Goal: Information Seeking & Learning: Learn about a topic

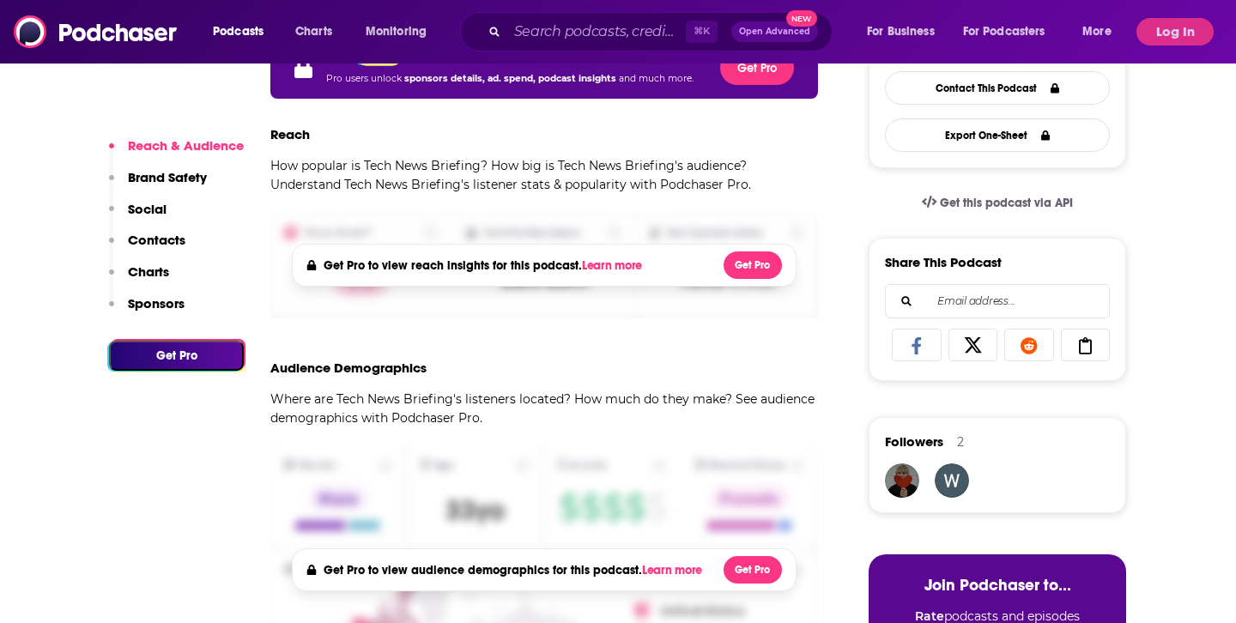
scroll to position [500, 0]
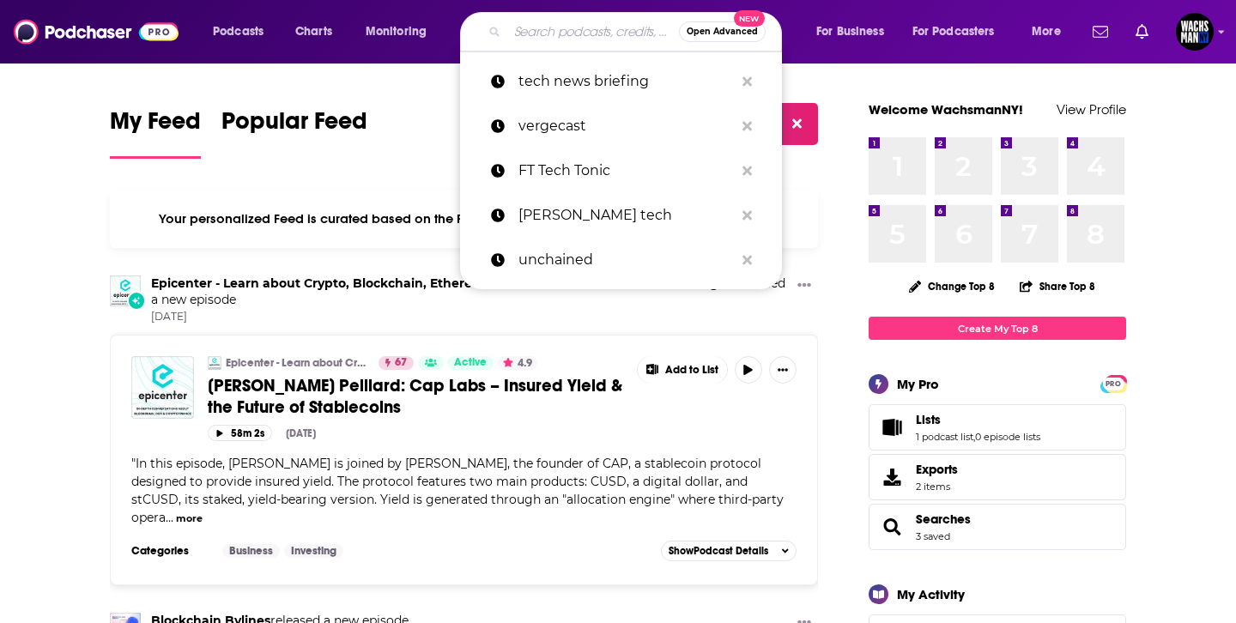
click at [558, 18] on input "Search podcasts, credits, & more..." at bounding box center [593, 31] width 172 height 27
click at [564, 67] on p "tech news briefing" at bounding box center [627, 81] width 216 height 45
type input "tech news briefing"
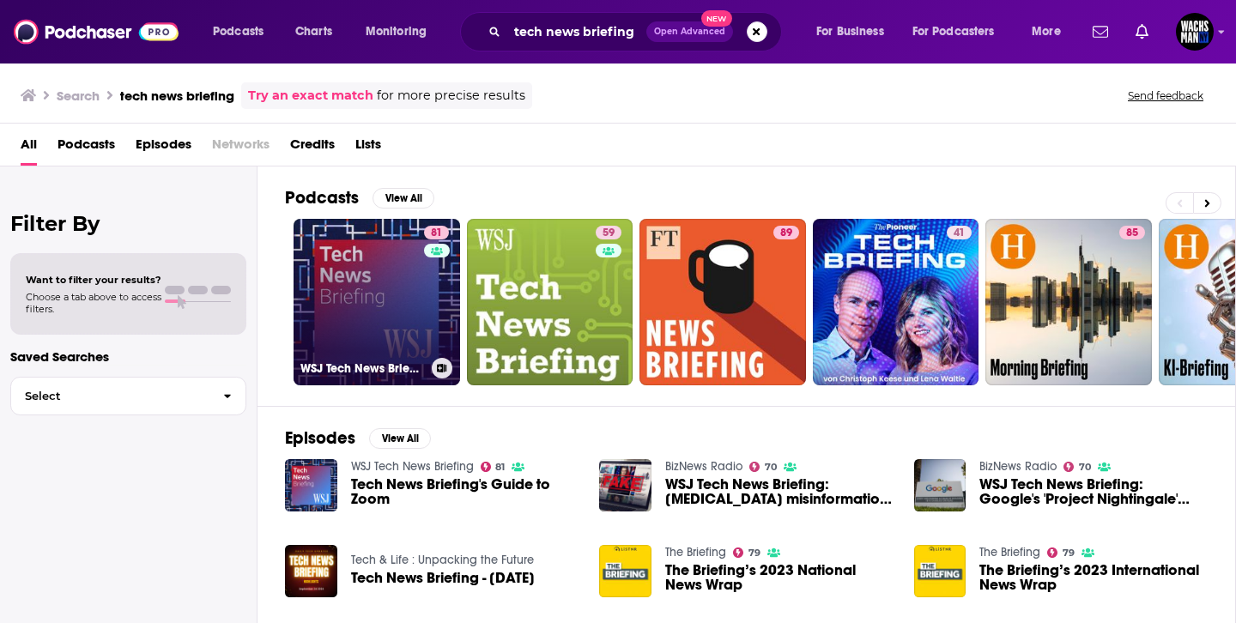
click at [325, 282] on link "81 WSJ Tech News Briefing" at bounding box center [377, 302] width 167 height 167
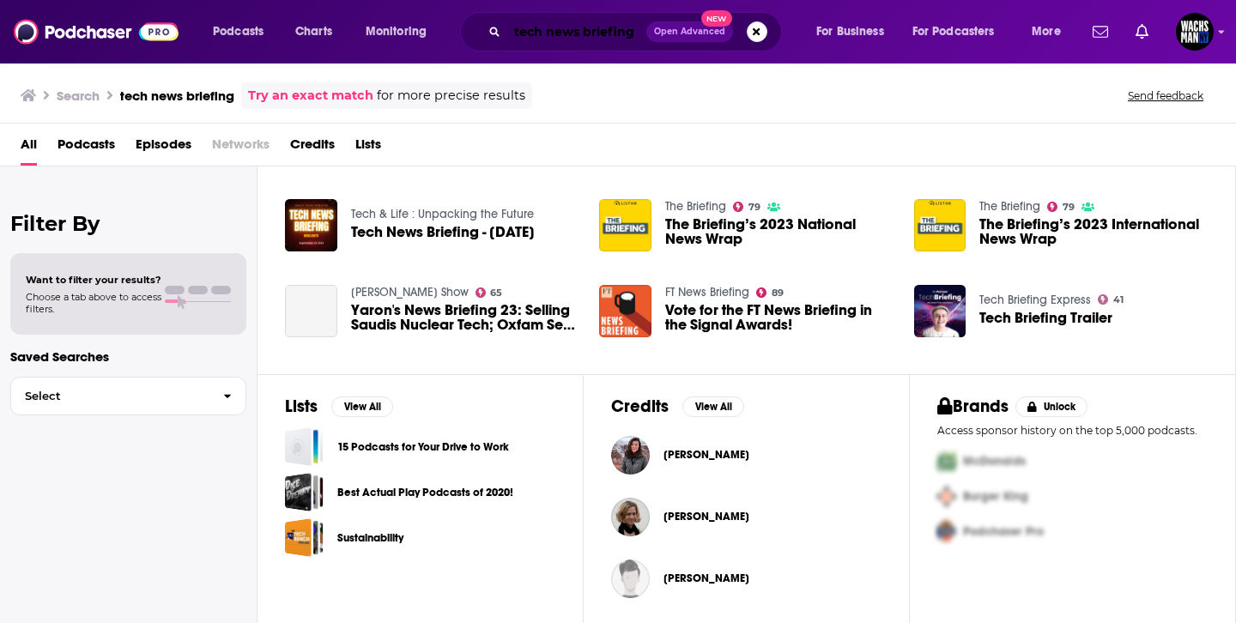
click at [525, 25] on input "tech news briefing" at bounding box center [576, 31] width 139 height 27
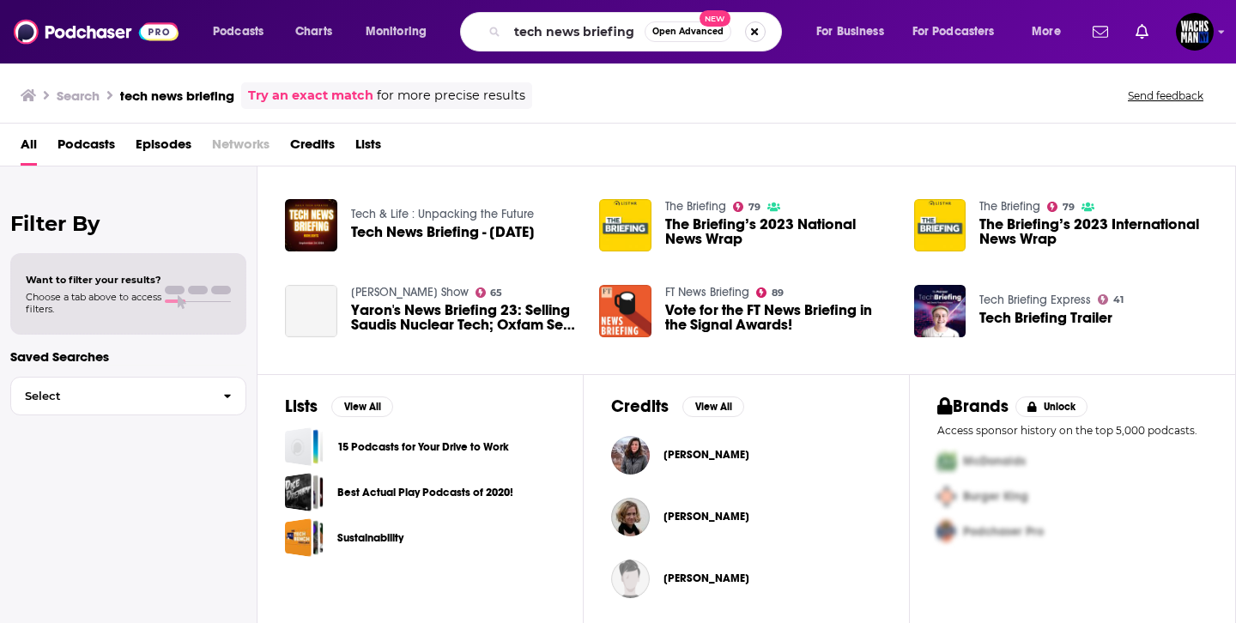
click at [750, 30] on button "Search podcasts, credits, & more..." at bounding box center [755, 31] width 21 height 21
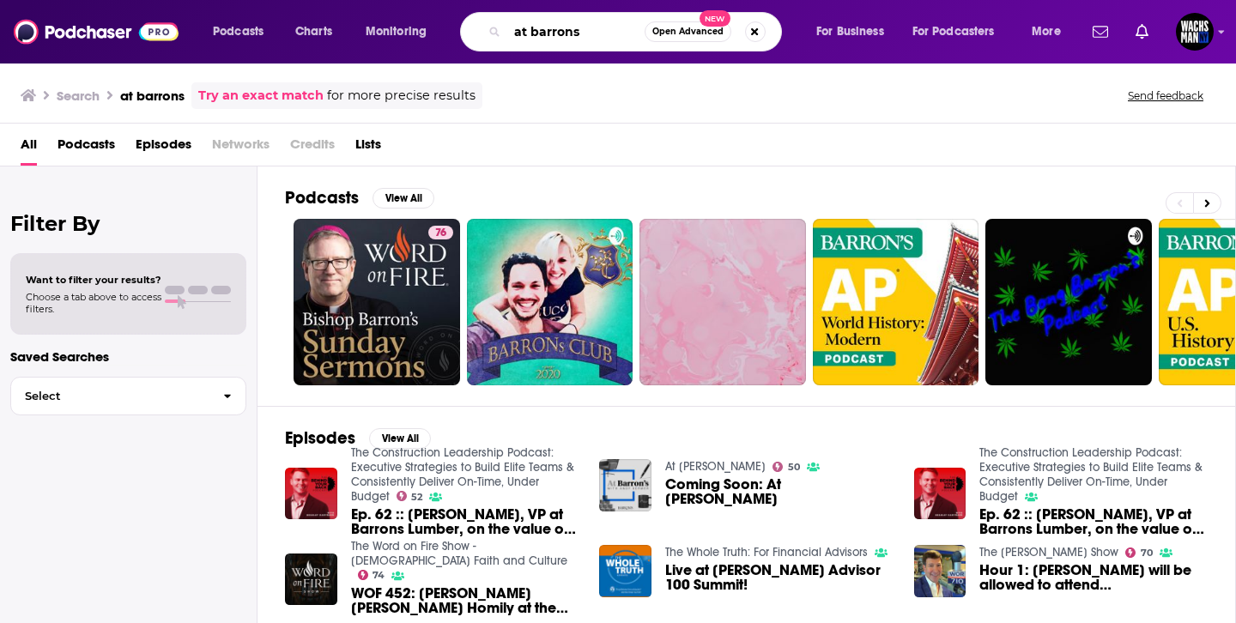
drag, startPoint x: 527, startPoint y: 36, endPoint x: 499, endPoint y: 36, distance: 28.3
click at [499, 36] on div "at barrons Open Advanced New" at bounding box center [621, 31] width 322 height 39
click at [515, 35] on input "barrons" at bounding box center [575, 31] width 137 height 27
click at [521, 33] on input "barrons" at bounding box center [575, 31] width 137 height 27
type input "barrons"
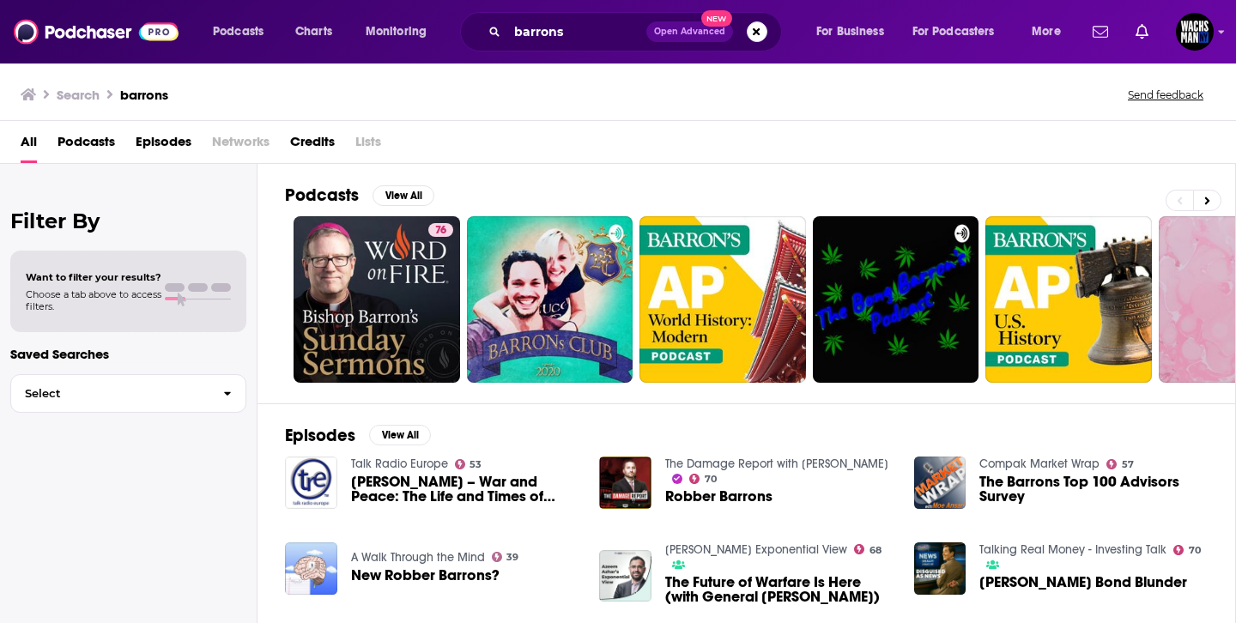
click at [758, 20] on div "barrons Open Advanced New" at bounding box center [621, 31] width 322 height 39
click at [758, 25] on button "Search podcasts, credits, & more..." at bounding box center [757, 31] width 21 height 21
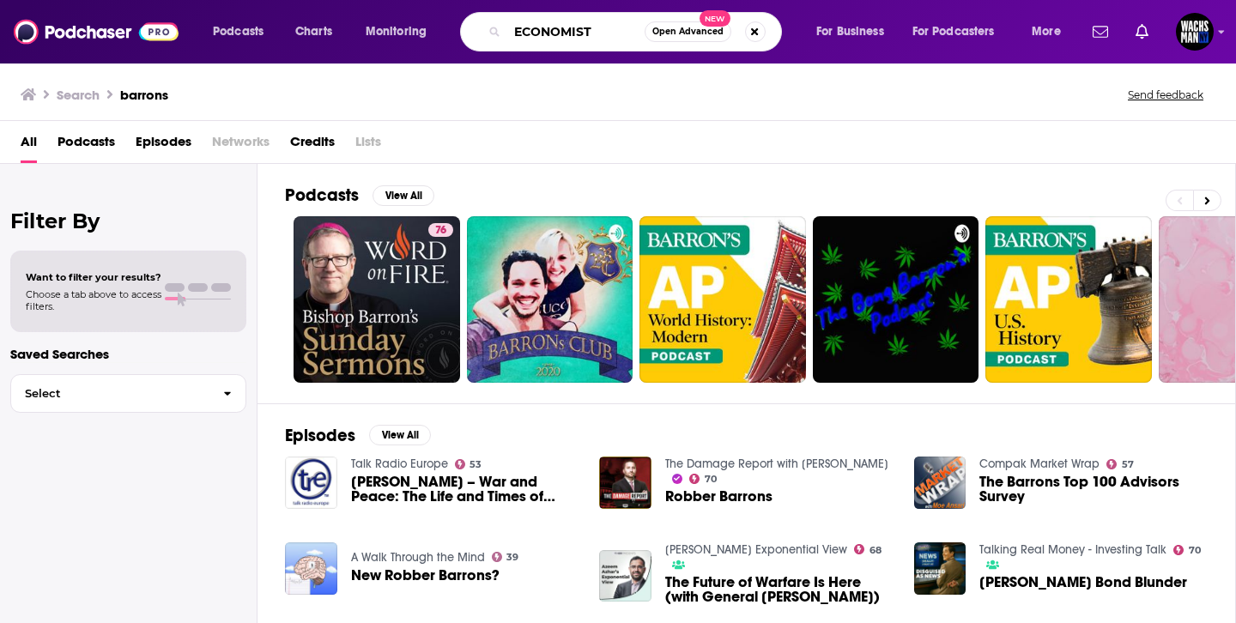
type input "ECONOMIST"
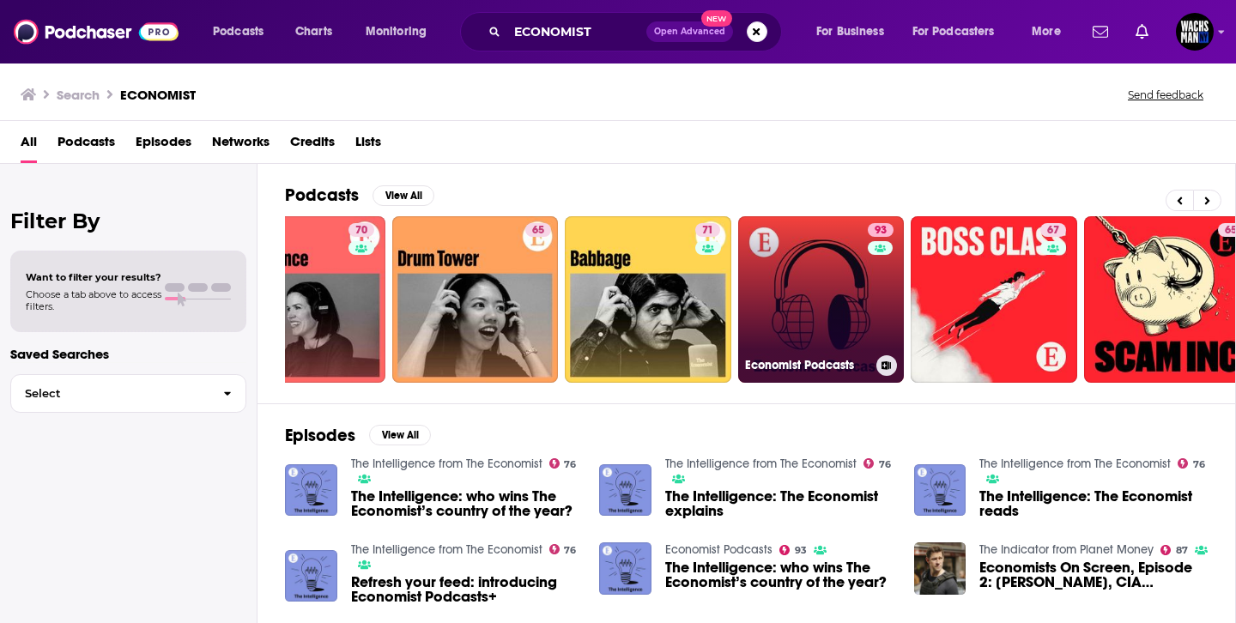
scroll to position [0, 626]
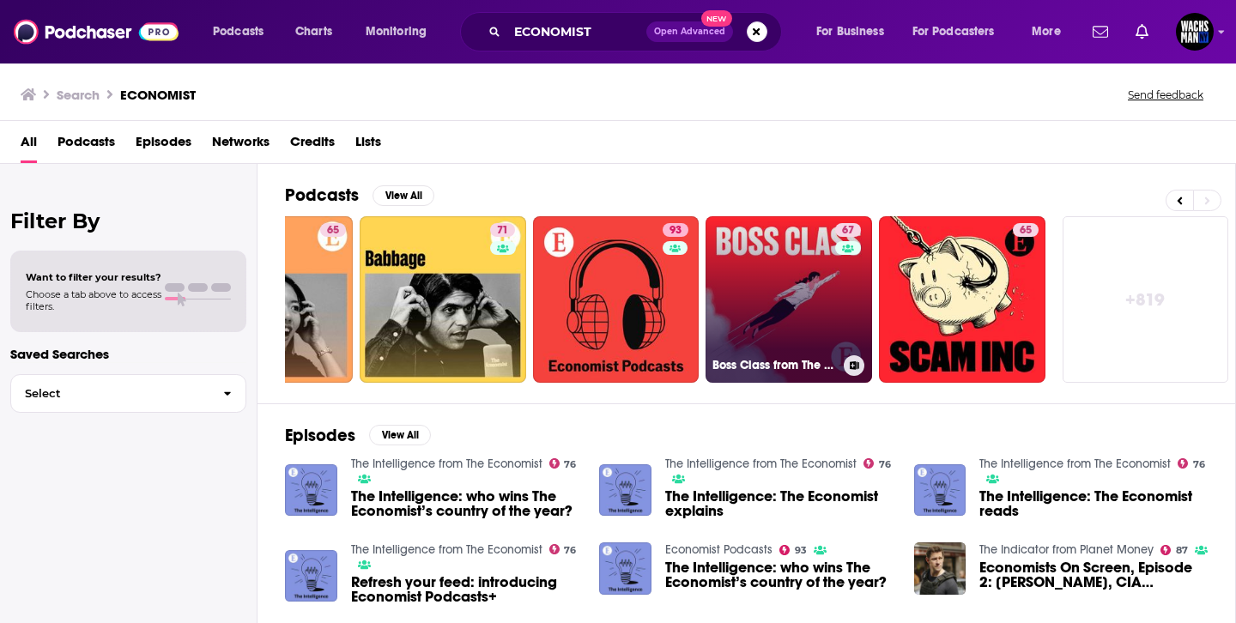
click at [791, 282] on link "67 Boss Class from The Economist" at bounding box center [789, 299] width 167 height 167
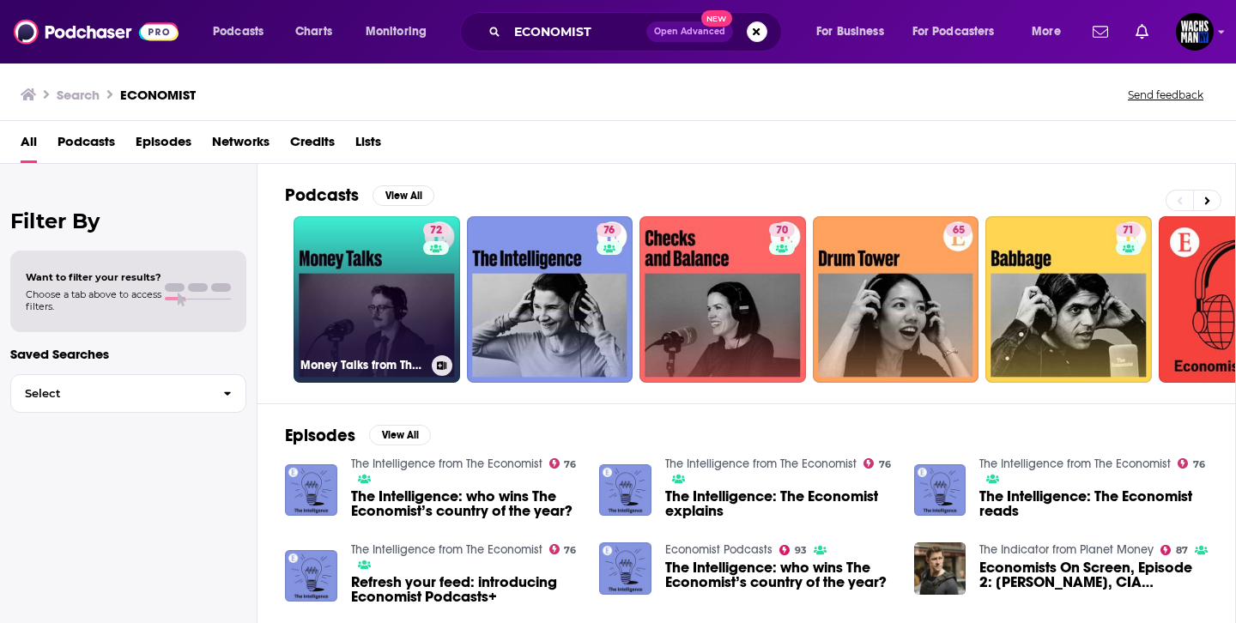
click at [329, 298] on link "72 Money Talks from The Economist" at bounding box center [377, 299] width 167 height 167
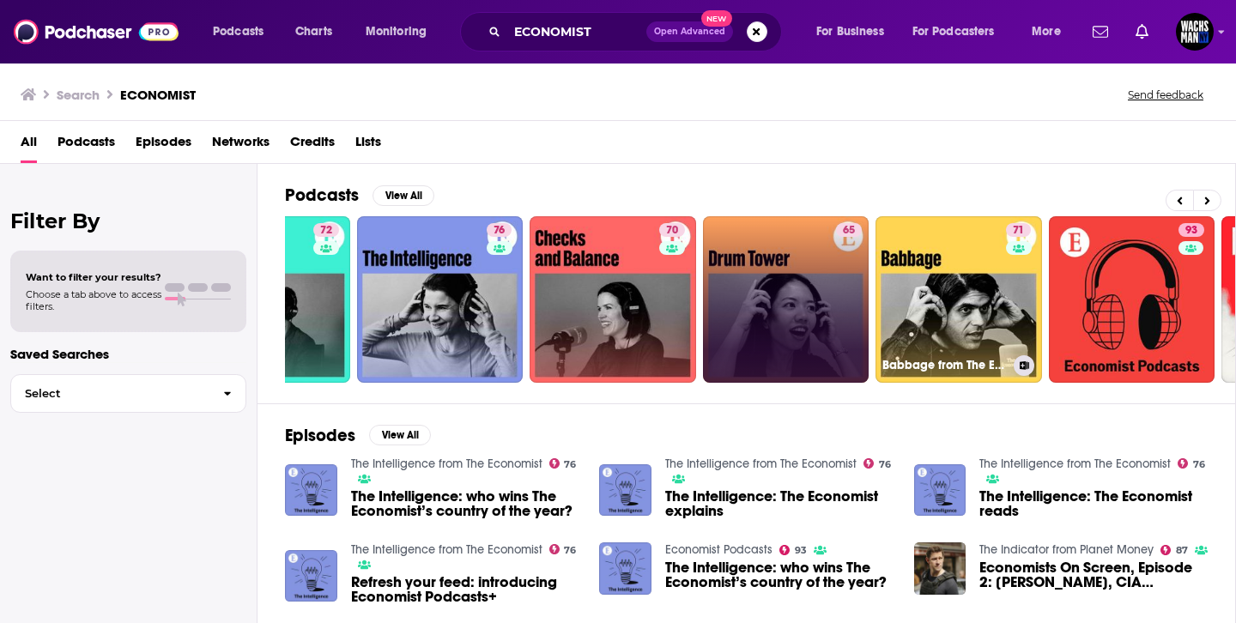
scroll to position [0, 106]
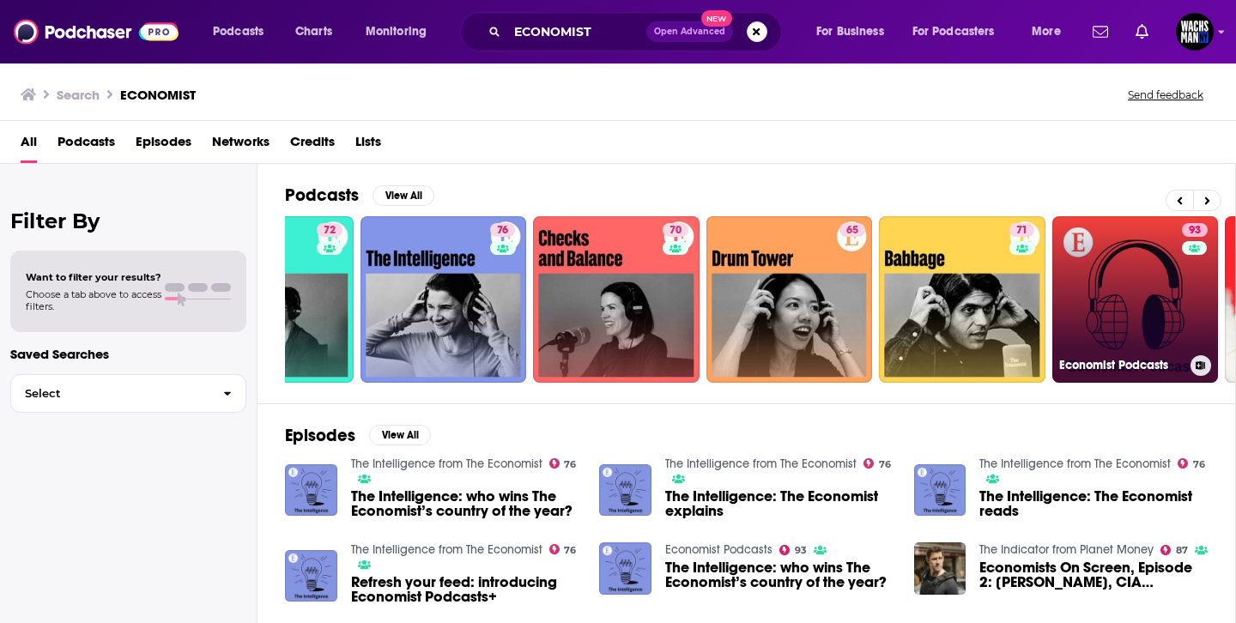
click at [1139, 289] on link "93 Economist Podcasts" at bounding box center [1136, 299] width 167 height 167
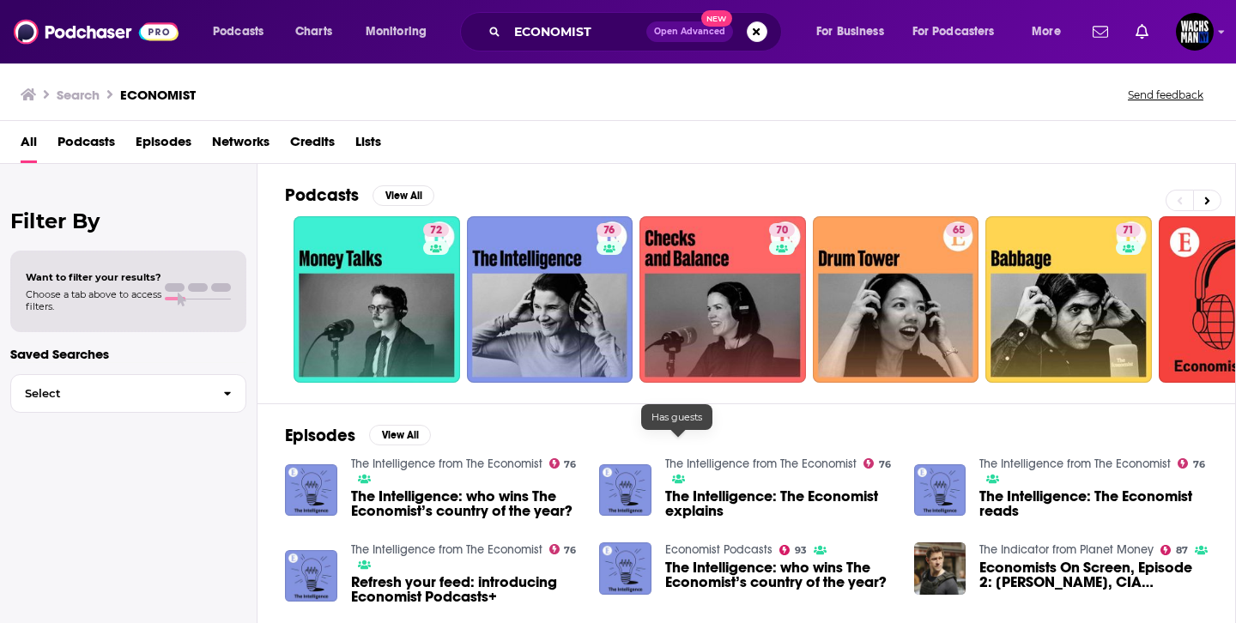
scroll to position [240, 0]
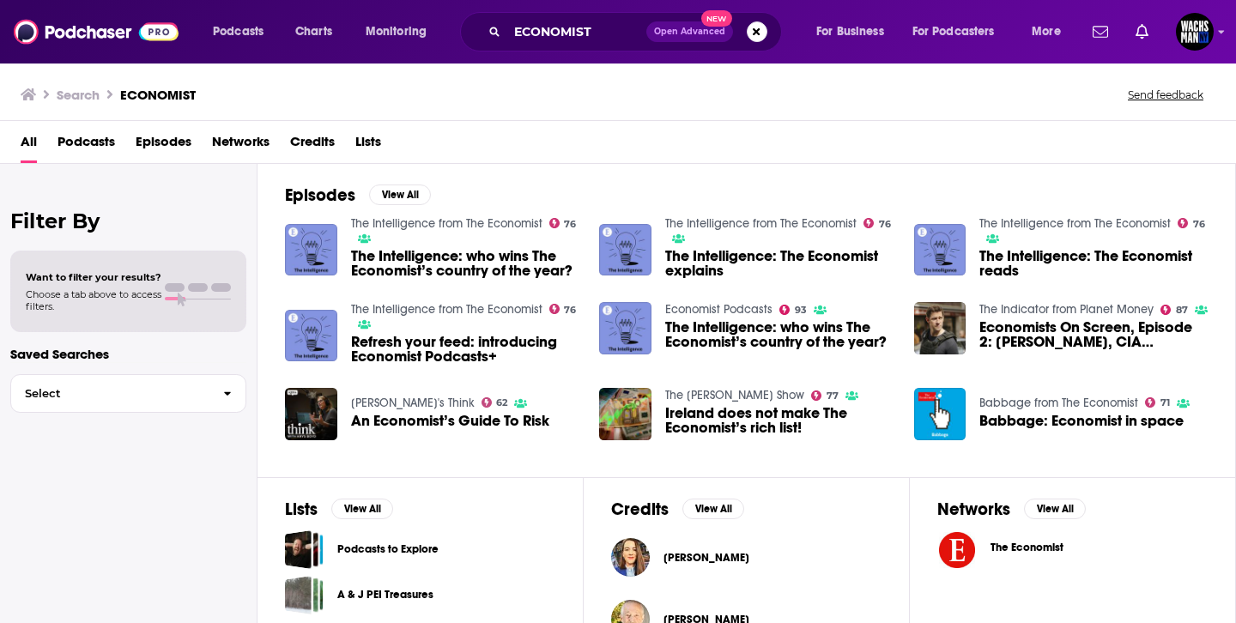
click at [453, 227] on link "The Intelligence from The Economist" at bounding box center [446, 223] width 191 height 15
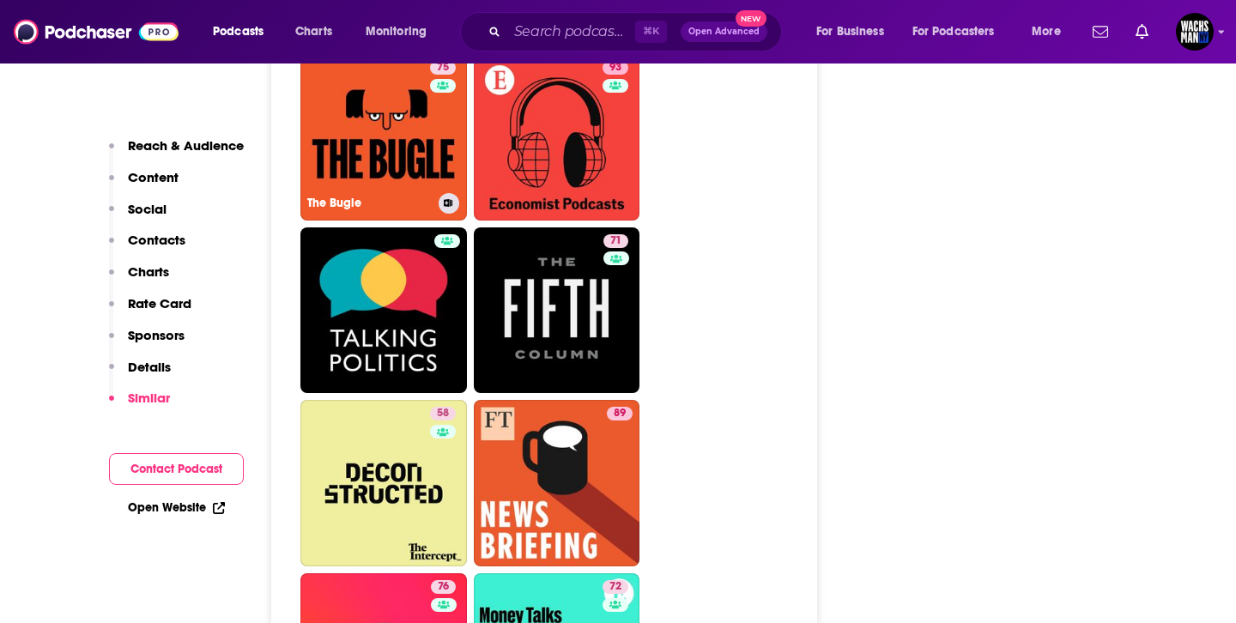
scroll to position [4032, 0]
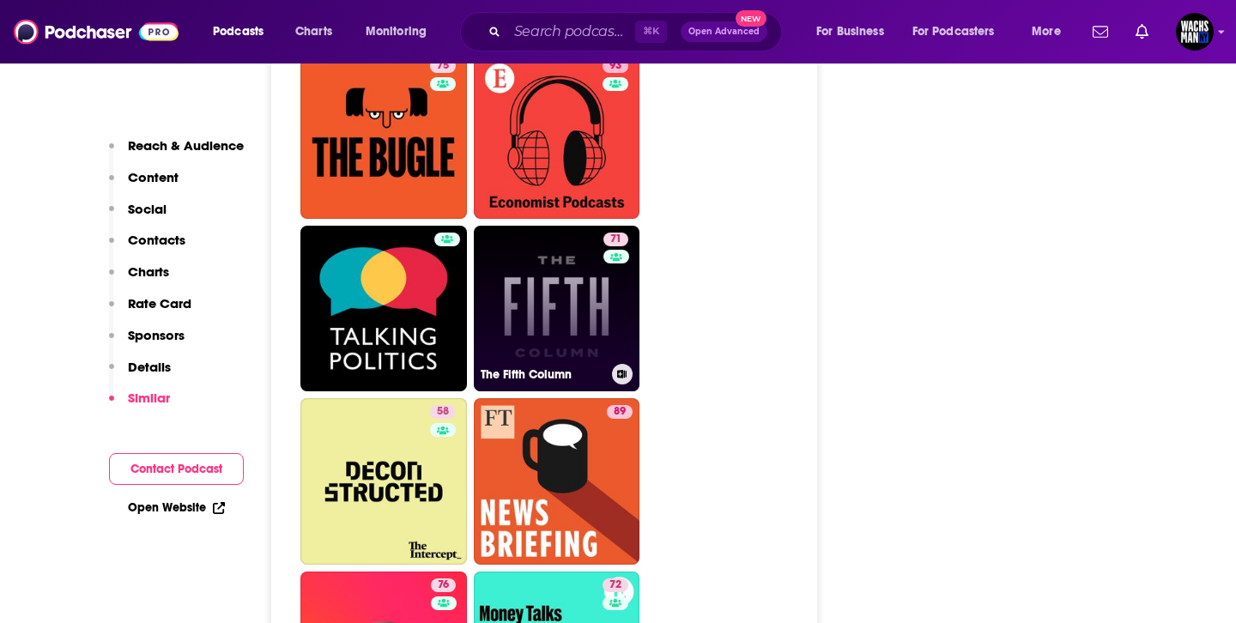
click at [534, 307] on link "71 The Fifth Column" at bounding box center [557, 309] width 167 height 167
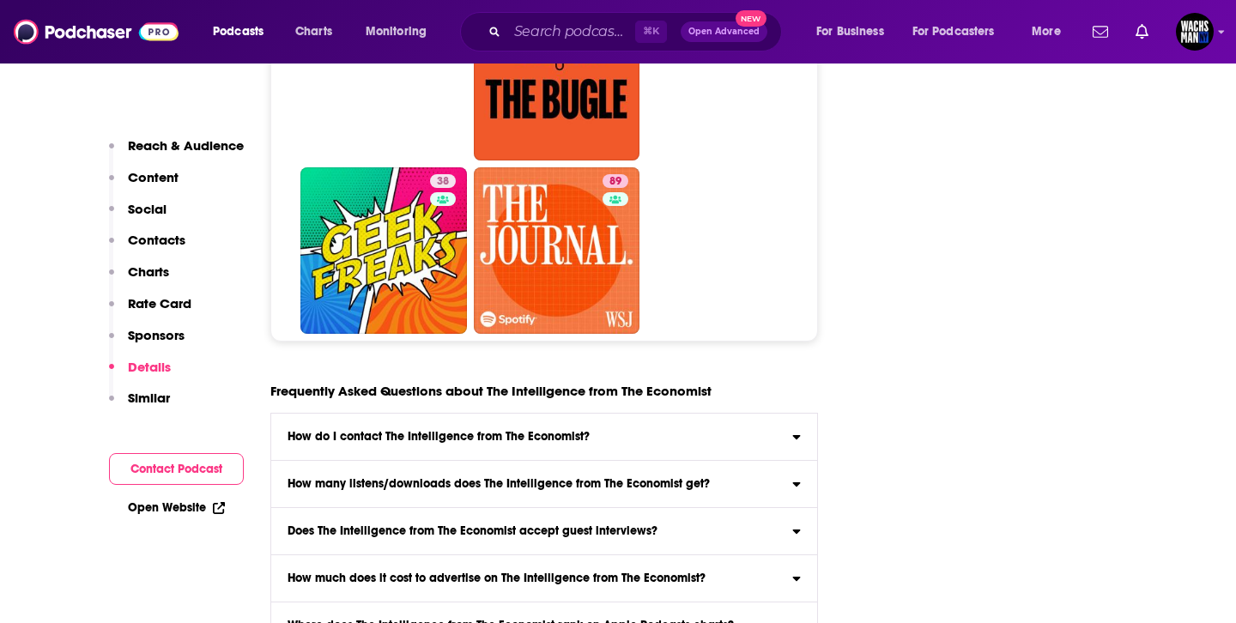
scroll to position [7458, 0]
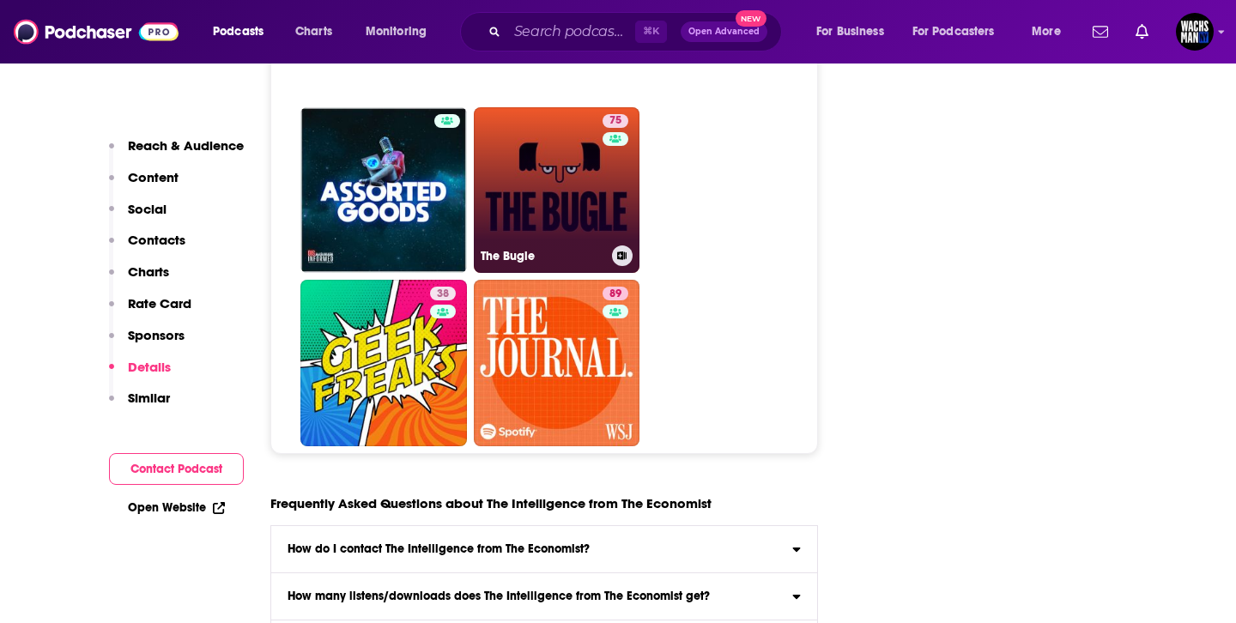
click at [526, 242] on link "75 The Bugle" at bounding box center [557, 190] width 167 height 167
type input "[URL][DOMAIN_NAME]"
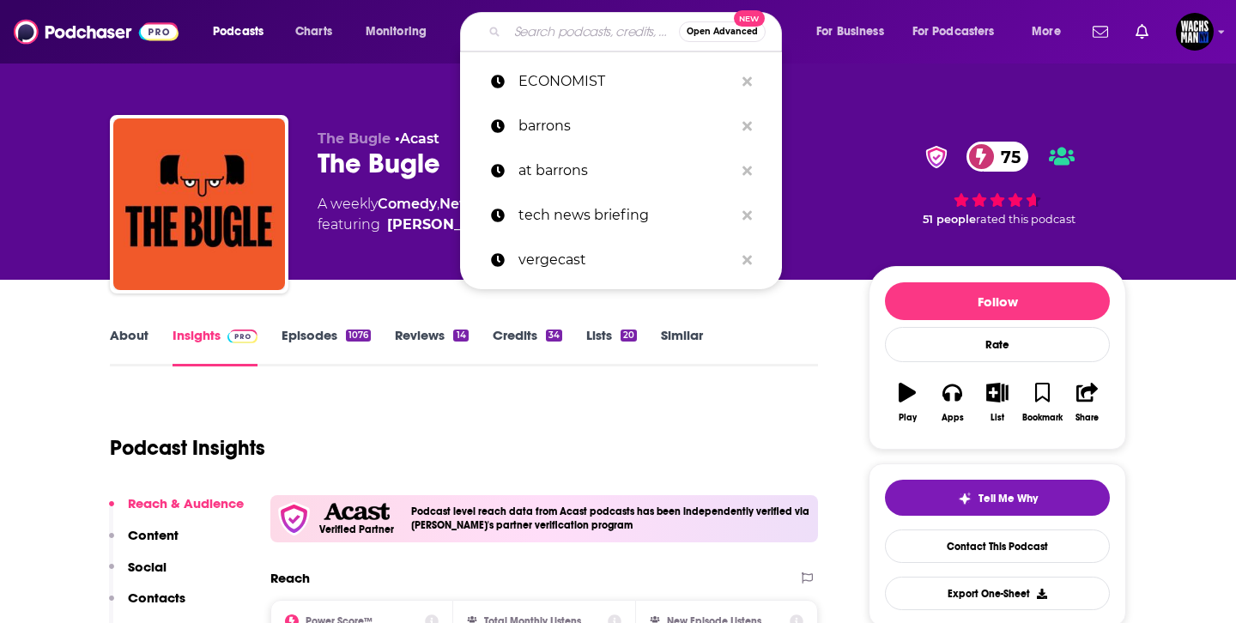
click at [592, 42] on input "Search podcasts, credits, & more..." at bounding box center [593, 31] width 172 height 27
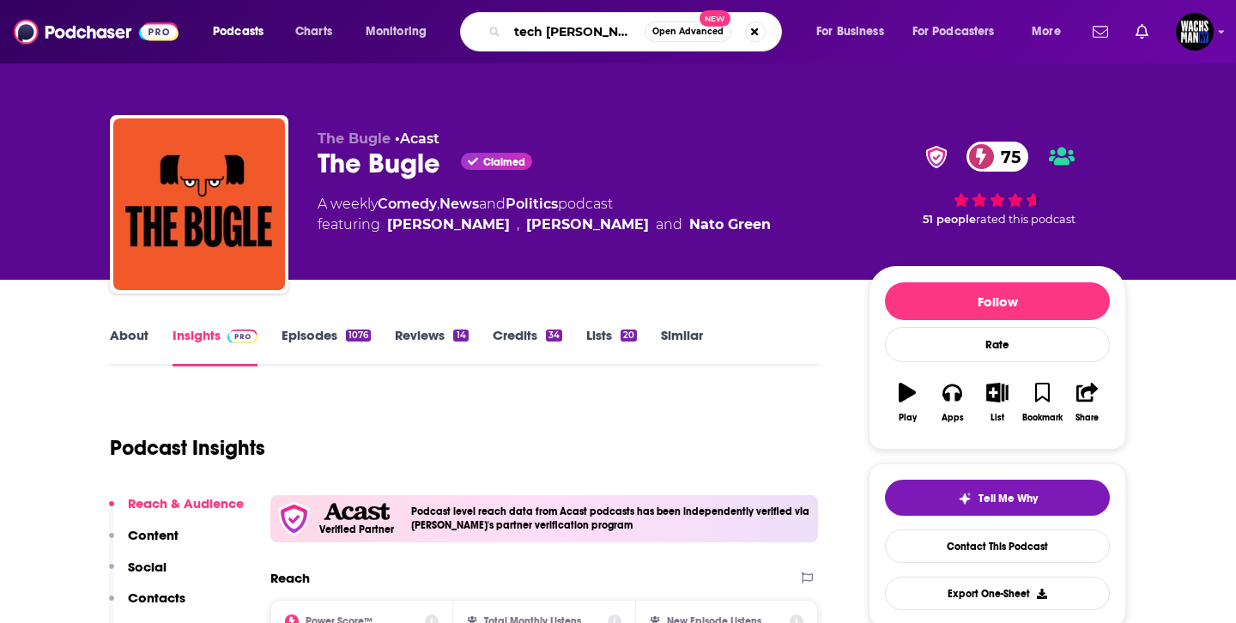
type input "tech tonic"
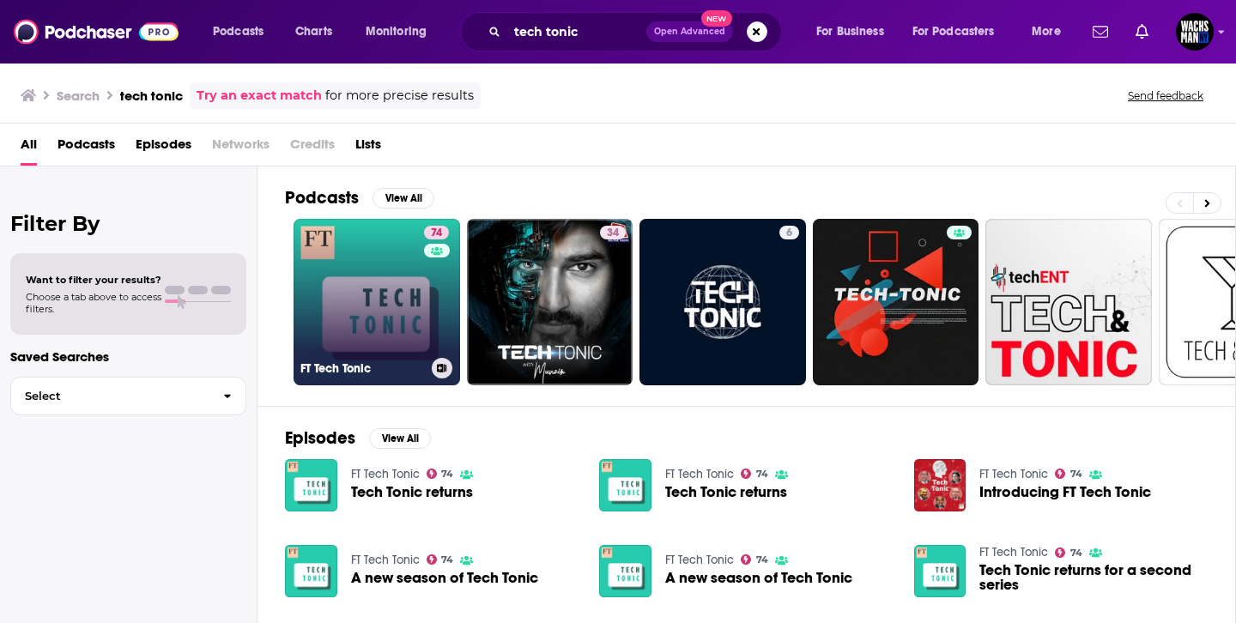
click at [360, 278] on link "74 FT Tech Tonic" at bounding box center [377, 302] width 167 height 167
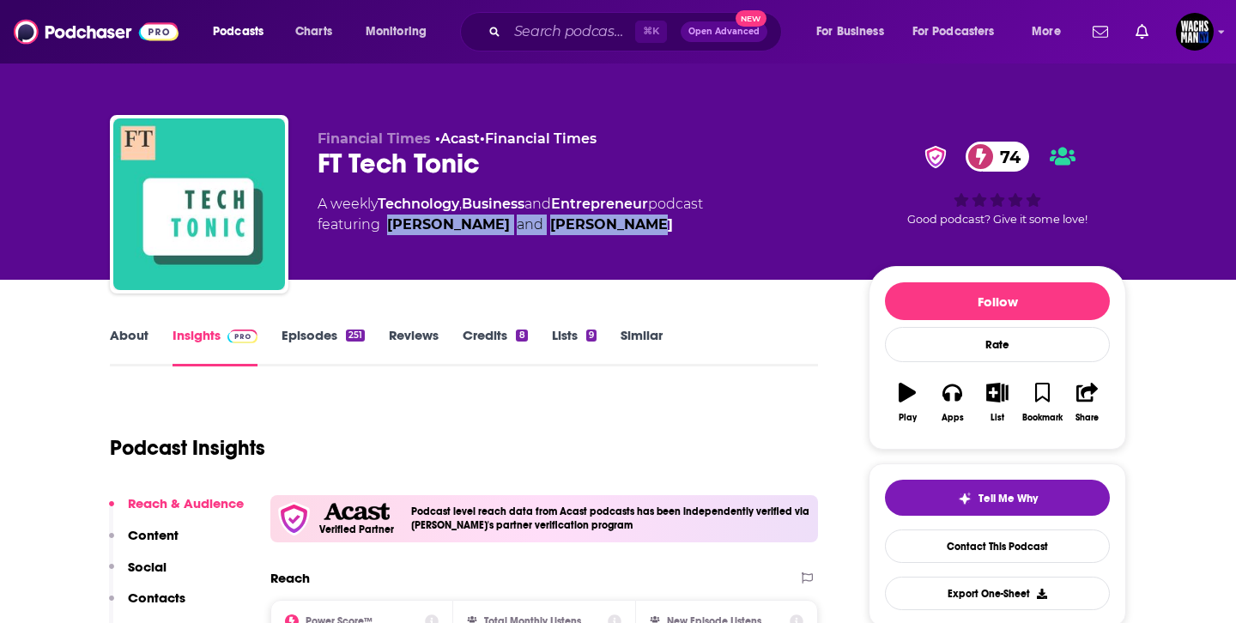
drag, startPoint x: 635, startPoint y: 220, endPoint x: 386, endPoint y: 223, distance: 249.0
click at [386, 223] on span "featuring [PERSON_NAME] and [PERSON_NAME]" at bounding box center [511, 225] width 386 height 21
copy span "[PERSON_NAME] and [PERSON_NAME]"
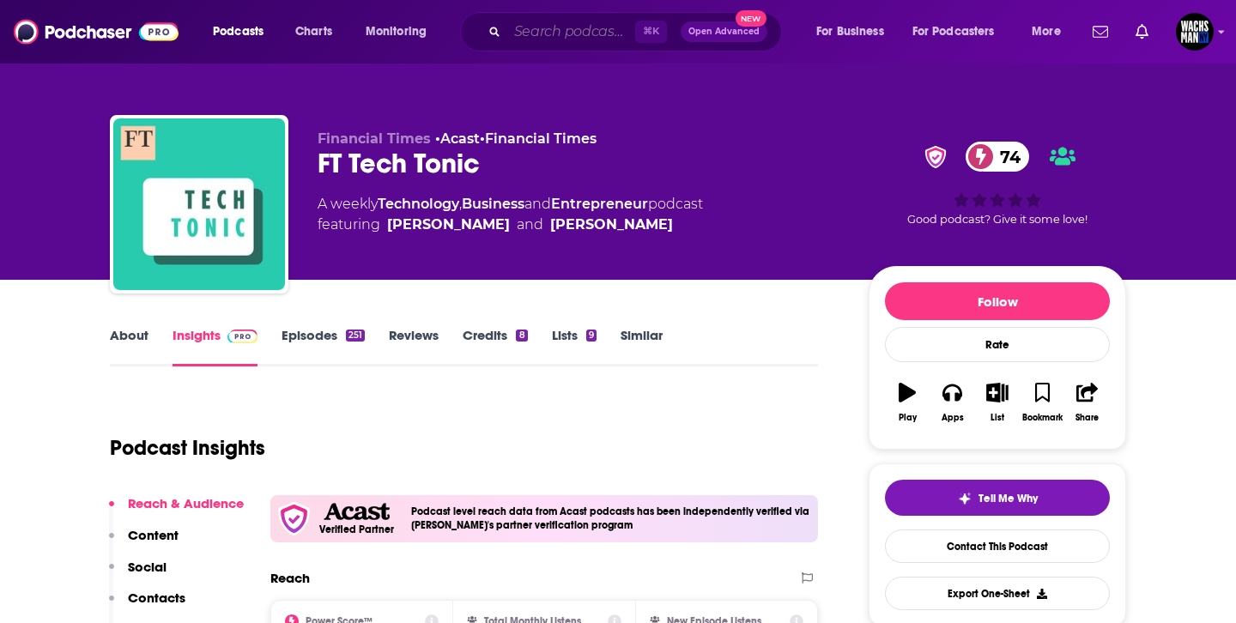
click at [574, 44] on input "Search podcasts, credits, & more..." at bounding box center [571, 31] width 128 height 27
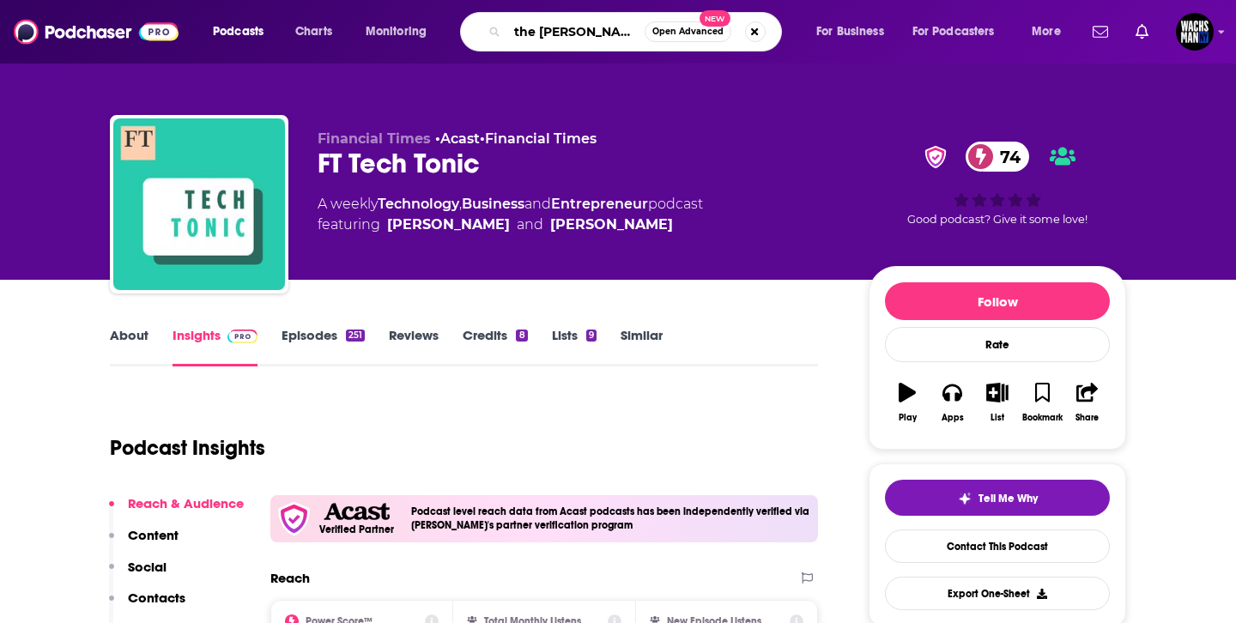
type input "the [PERSON_NAME] interview"
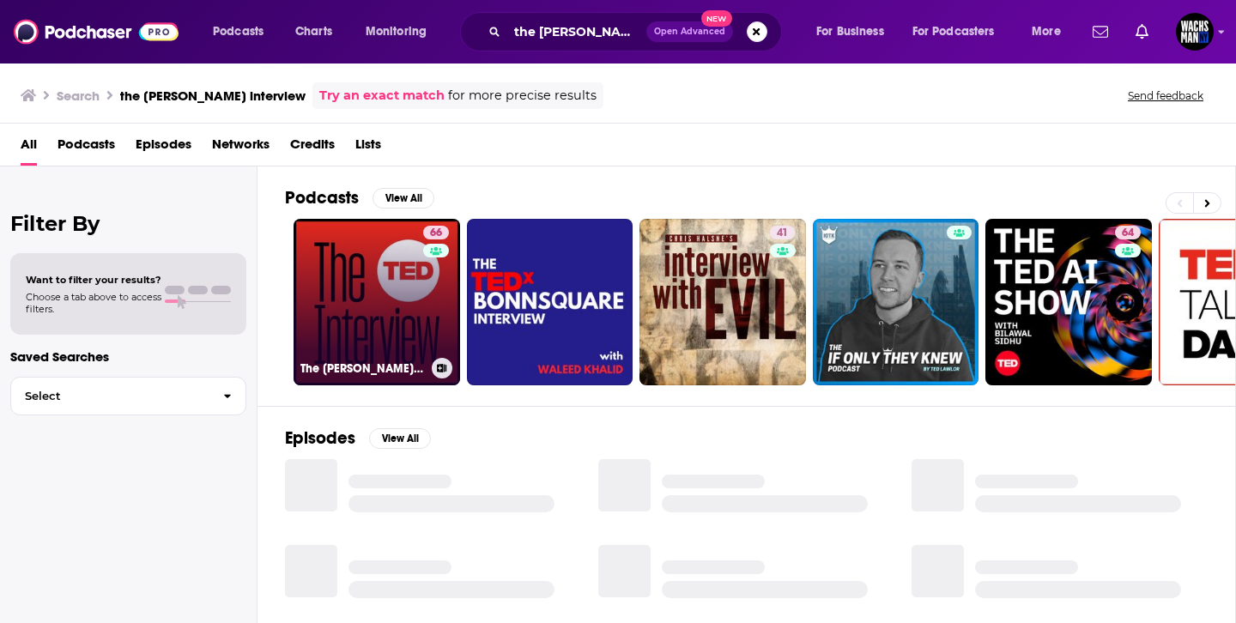
click at [395, 300] on link "66 The [PERSON_NAME] Interview" at bounding box center [377, 302] width 167 height 167
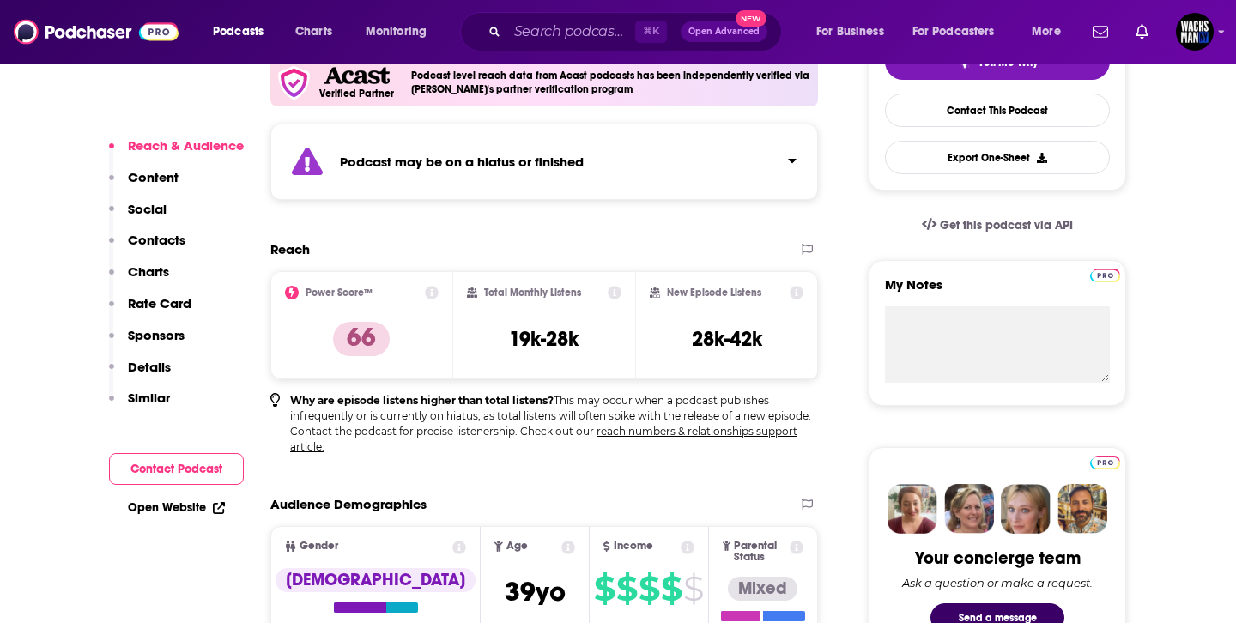
scroll to position [350, 0]
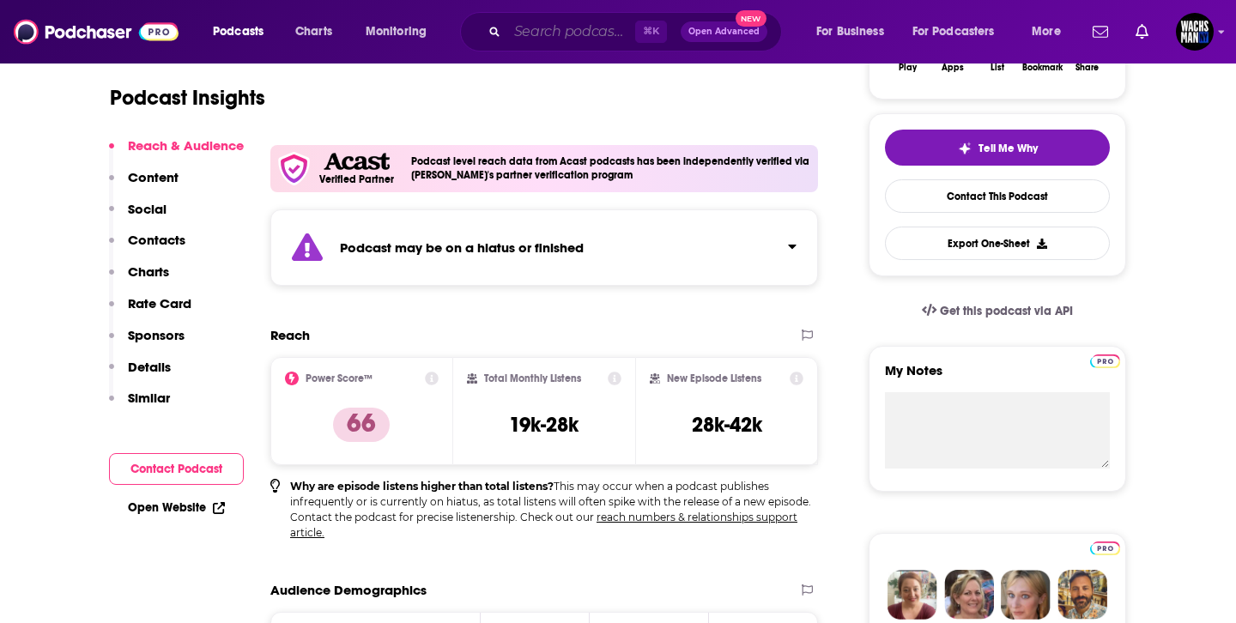
click at [574, 39] on input "Search podcasts, credits, & more..." at bounding box center [571, 31] width 128 height 27
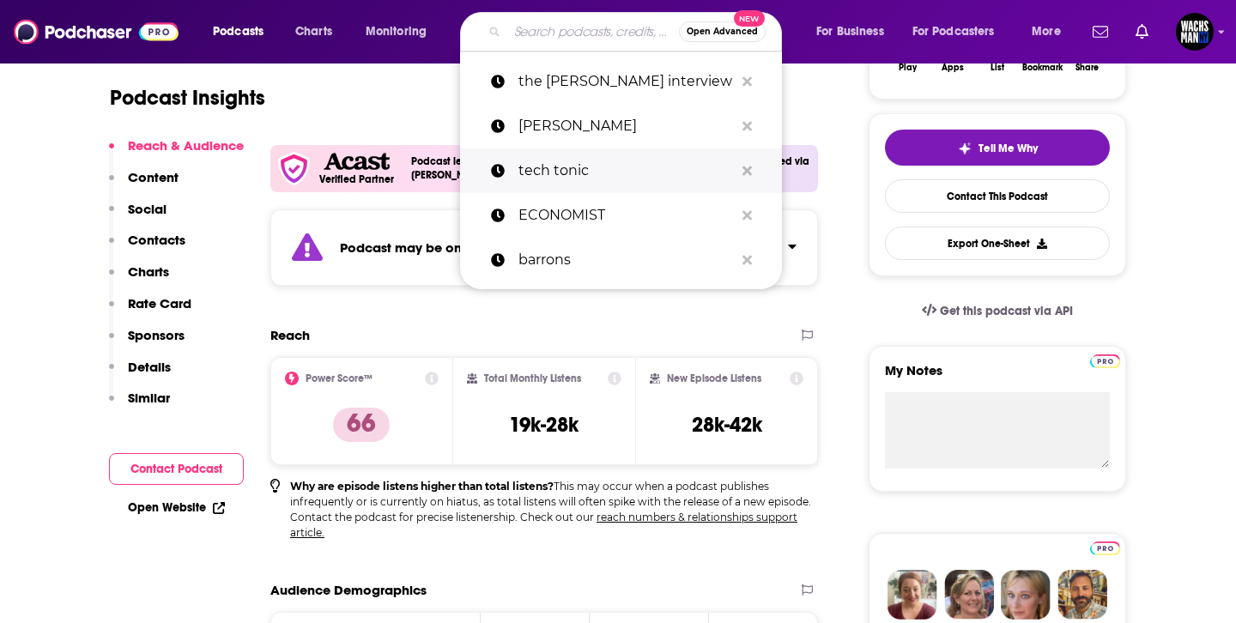
click at [560, 154] on p "tech tonic" at bounding box center [627, 171] width 216 height 45
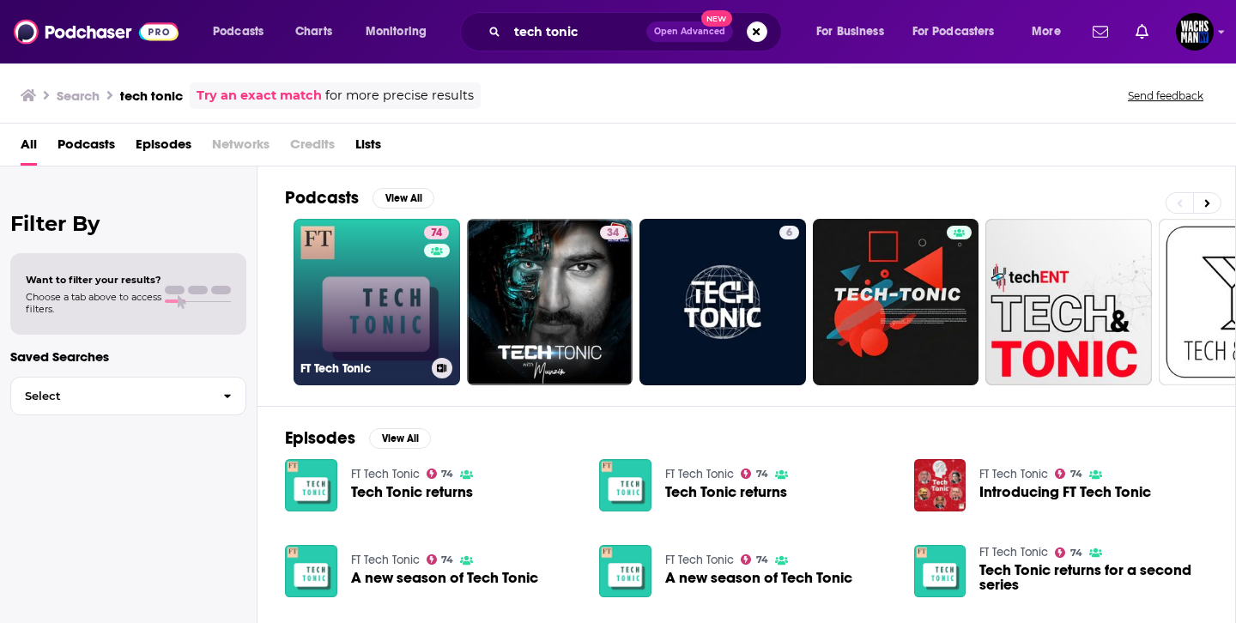
click at [356, 362] on h3 "FT Tech Tonic" at bounding box center [363, 369] width 125 height 15
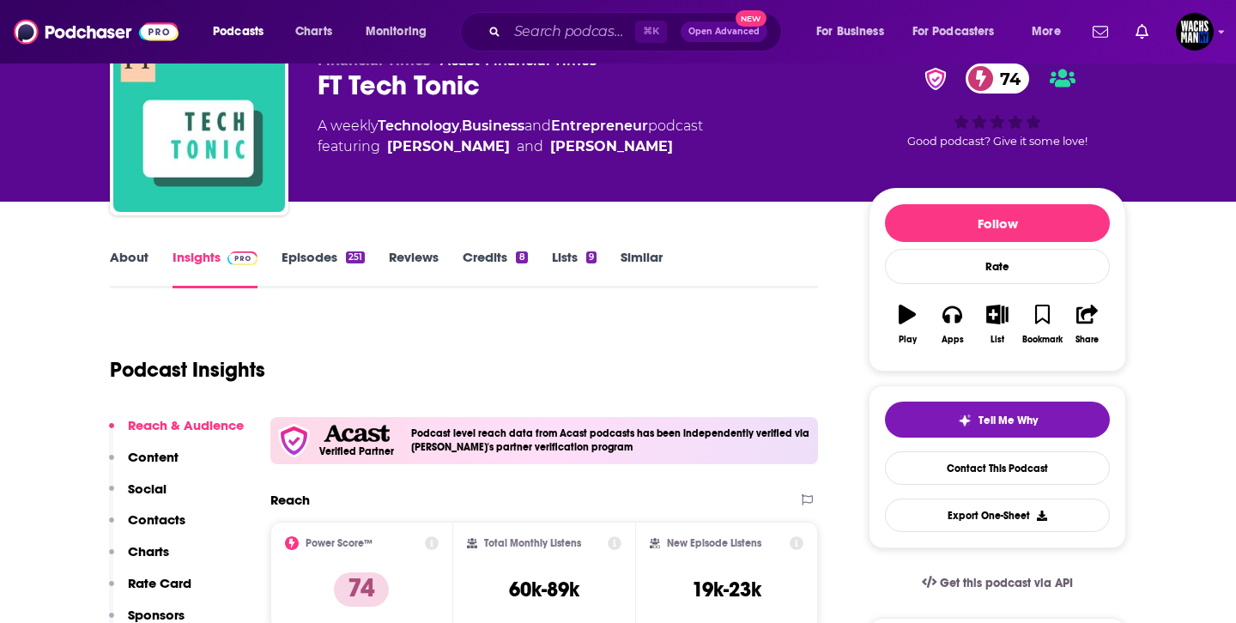
scroll to position [136, 0]
